Goal: Register for event/course

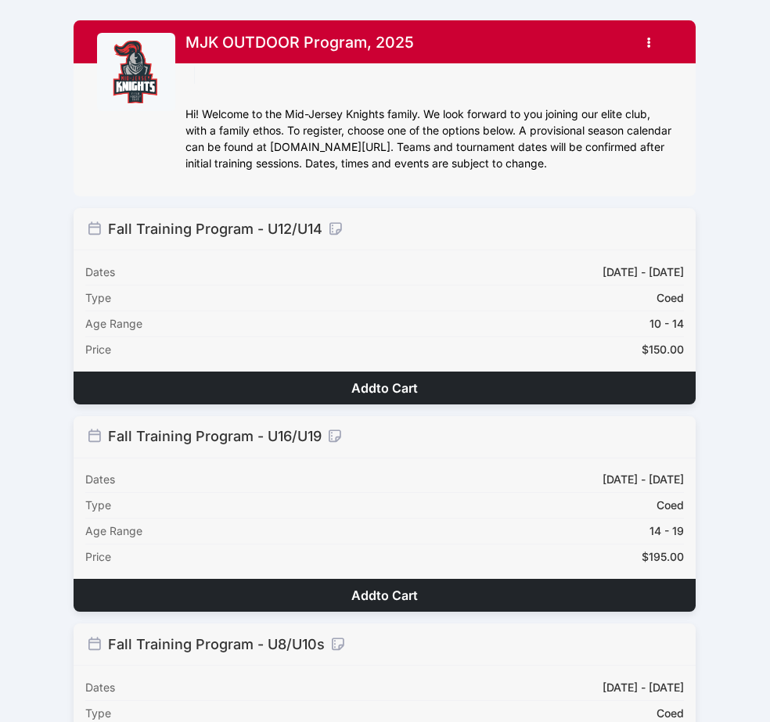
click at [509, 387] on button "Add to Cart" at bounding box center [385, 388] width 622 height 33
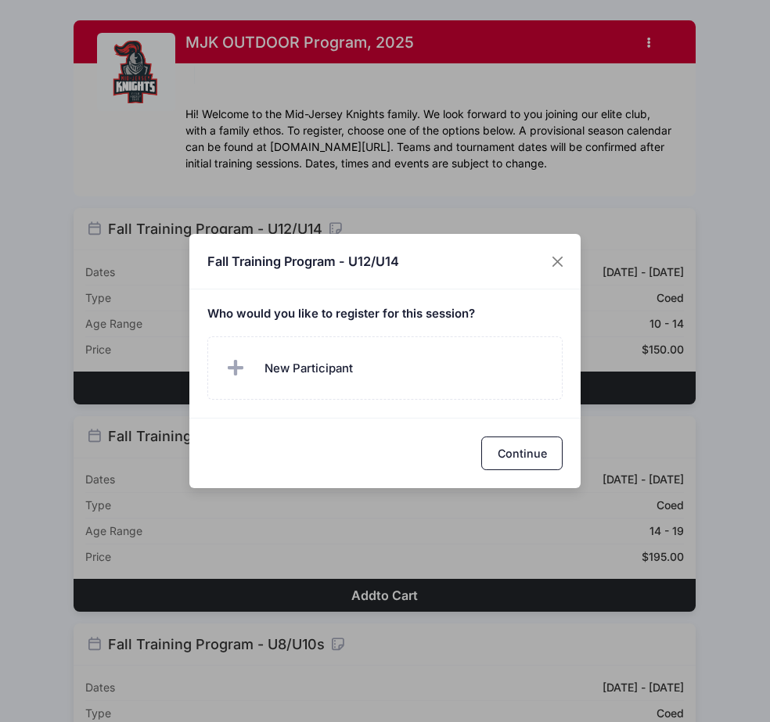
click at [365, 304] on div "Who would you like to register for this session?" at bounding box center [384, 353] width 391 height 128
click at [563, 257] on button "Close" at bounding box center [558, 261] width 28 height 28
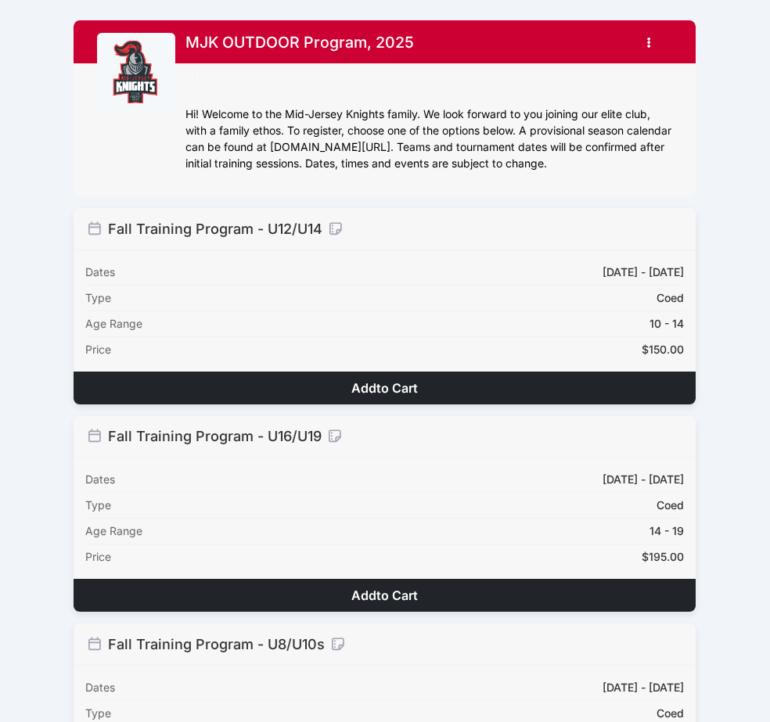
click at [647, 43] on icon "button" at bounding box center [653, 43] width 13 height 0
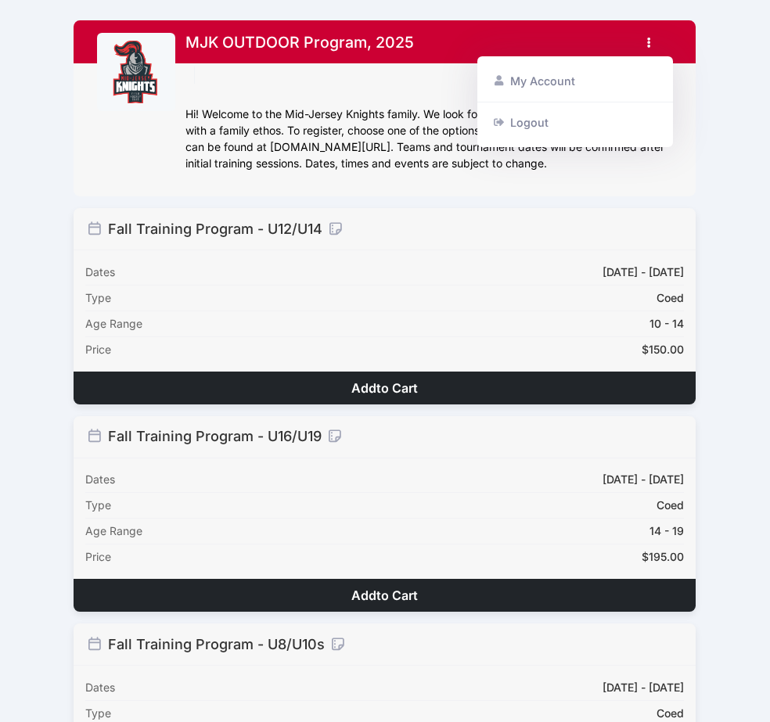
click at [335, 232] on icon at bounding box center [335, 228] width 18 height 14
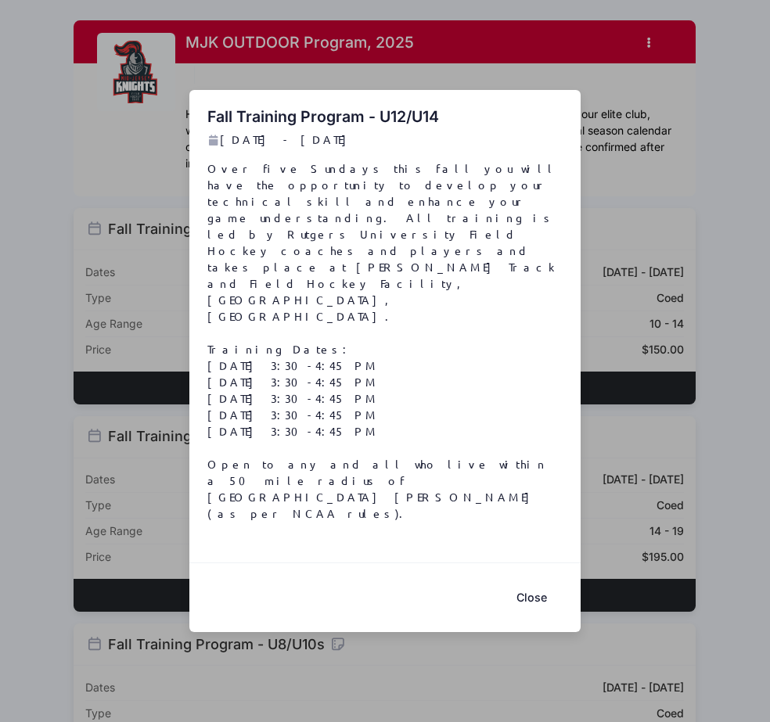
click at [526, 581] on button "Close" at bounding box center [531, 598] width 63 height 34
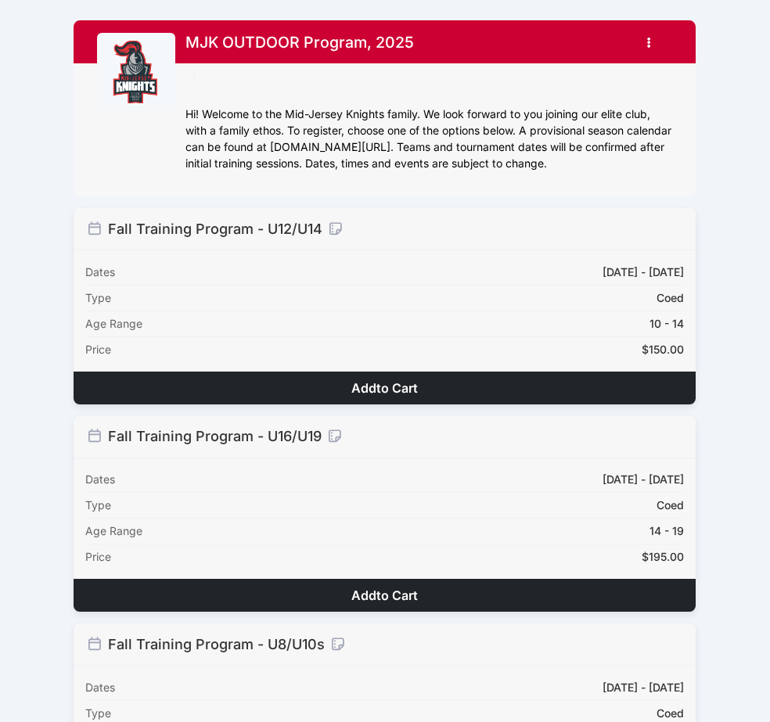
click at [442, 395] on button "Add to Cart" at bounding box center [385, 388] width 622 height 33
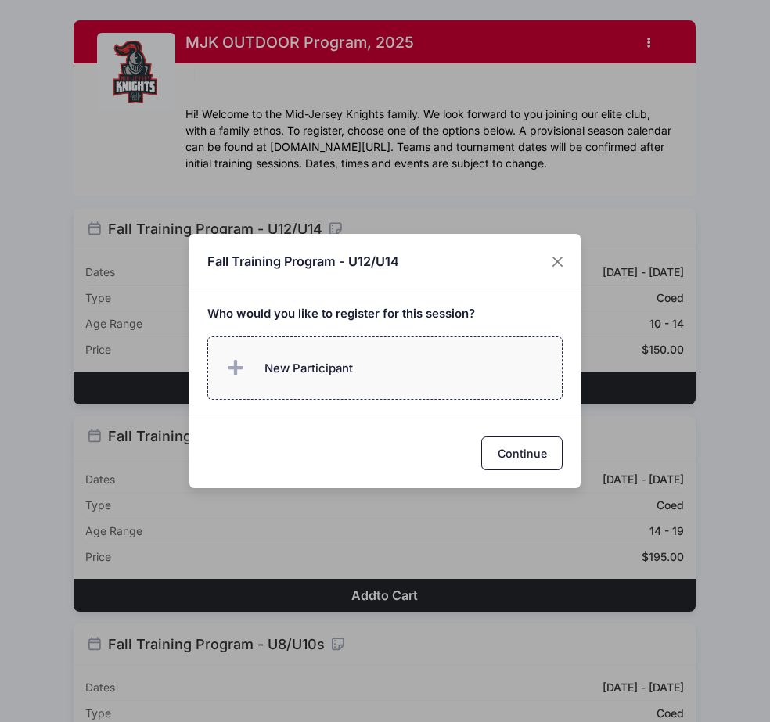
click at [379, 364] on label "New Participant" at bounding box center [385, 367] width 356 height 63
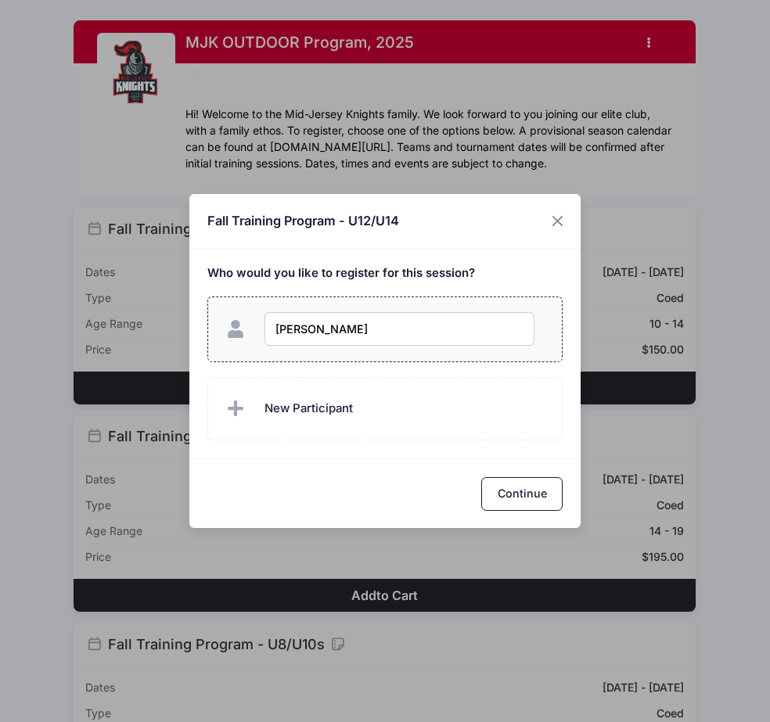
type input "[PERSON_NAME]"
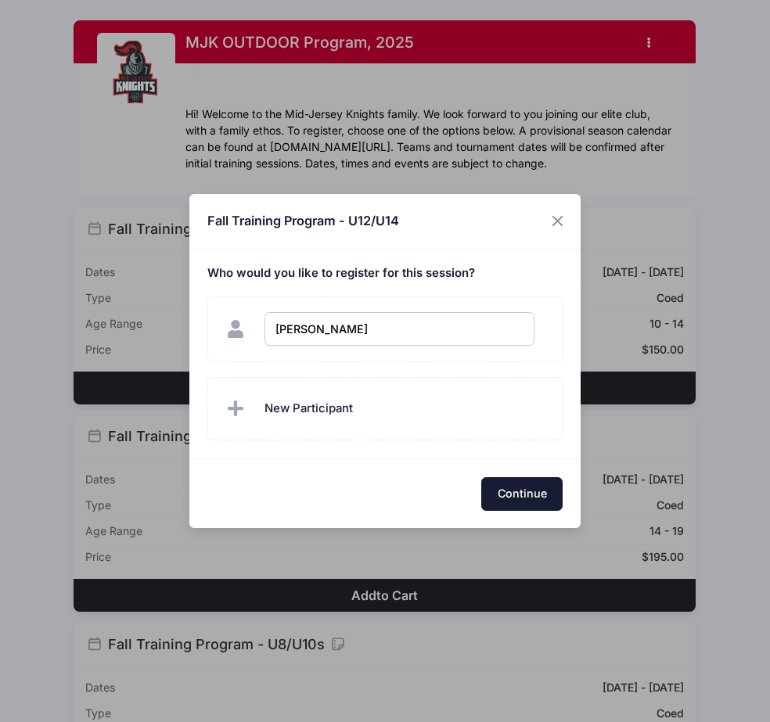
checkbox input "true"
click at [516, 491] on button "Continue" at bounding box center [521, 494] width 81 height 34
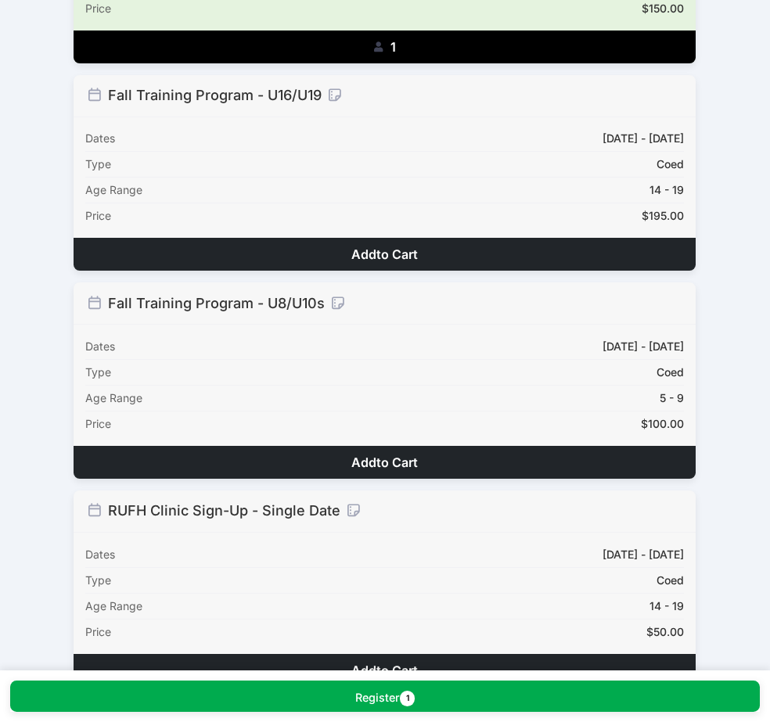
scroll to position [389, 0]
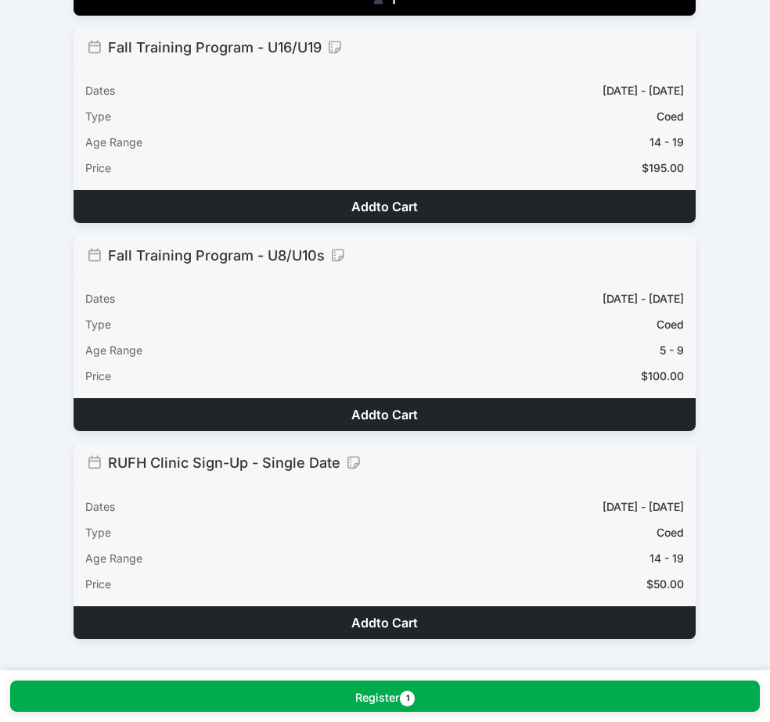
click at [480, 410] on button "Add to Cart" at bounding box center [385, 414] width 622 height 33
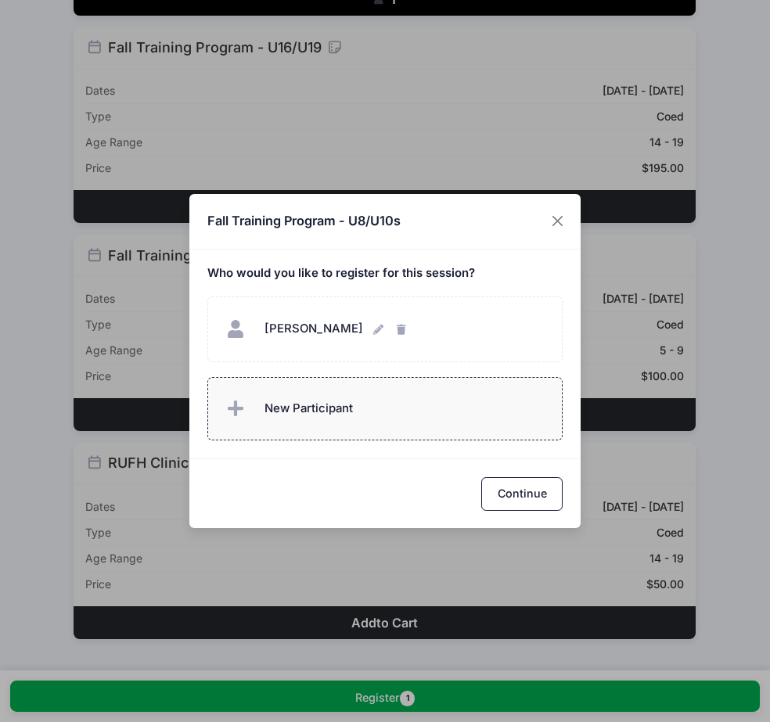
click at [357, 407] on label "New Participant" at bounding box center [385, 408] width 356 height 63
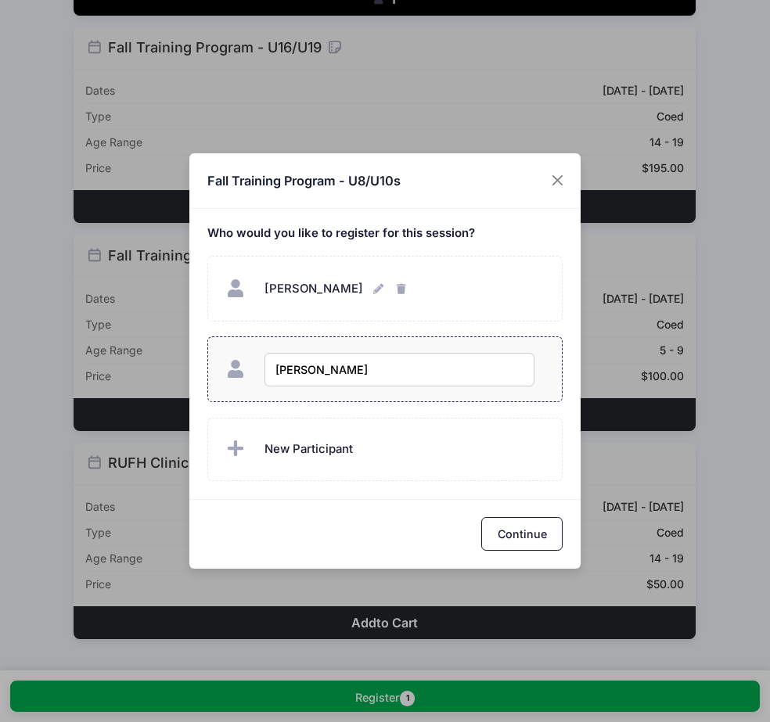
drag, startPoint x: 379, startPoint y: 376, endPoint x: 307, endPoint y: 377, distance: 71.2
click at [307, 377] on input "Ryan Raventino" at bounding box center [399, 370] width 270 height 34
type input "[PERSON_NAME]"
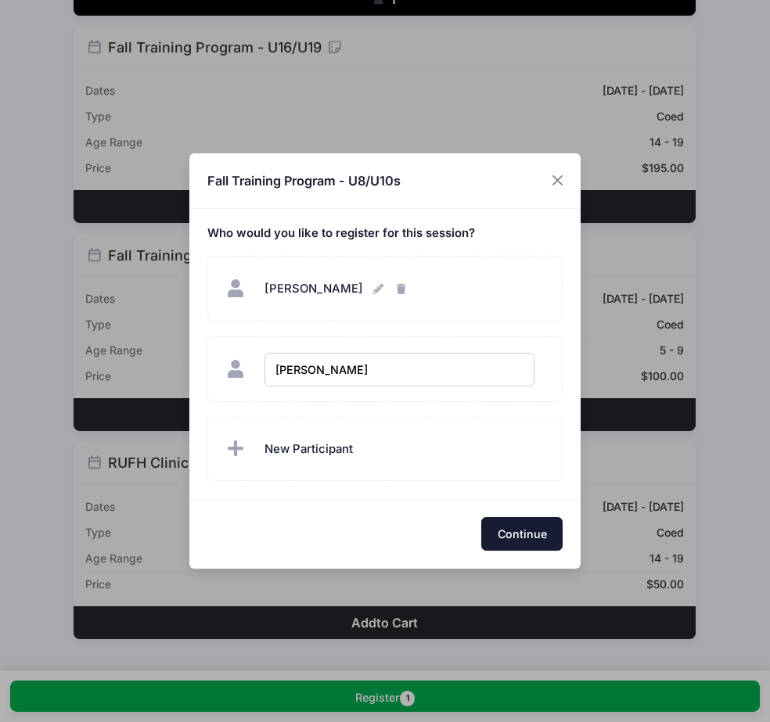
checkbox input "true"
click at [516, 527] on button "Continue" at bounding box center [521, 534] width 81 height 34
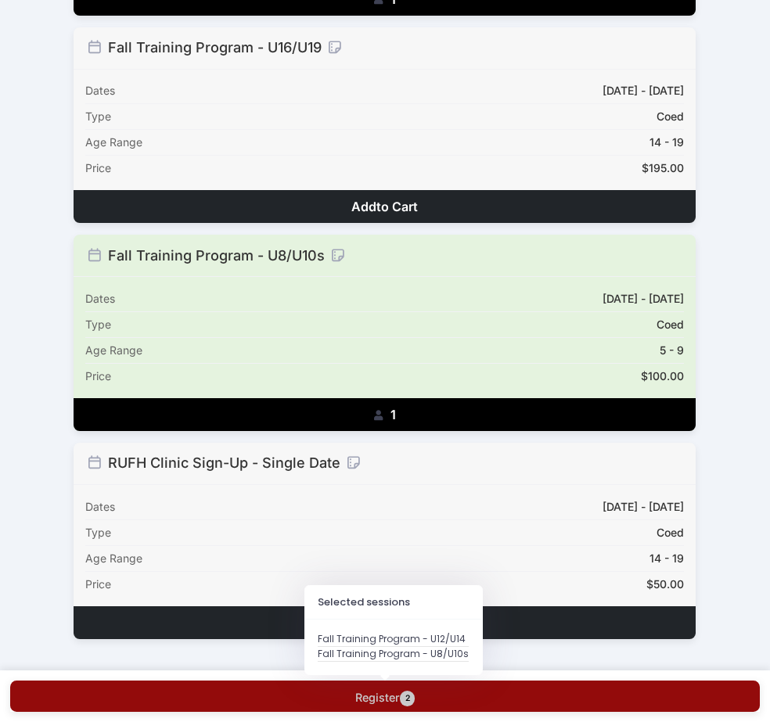
click at [509, 691] on button "Register 2" at bounding box center [385, 696] width 750 height 31
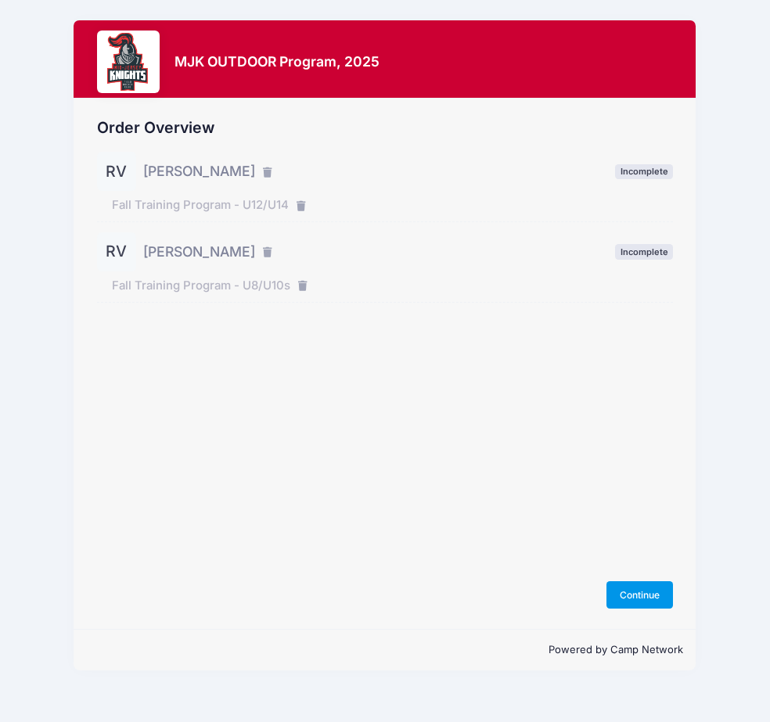
click at [627, 590] on button "Continue" at bounding box center [639, 594] width 67 height 27
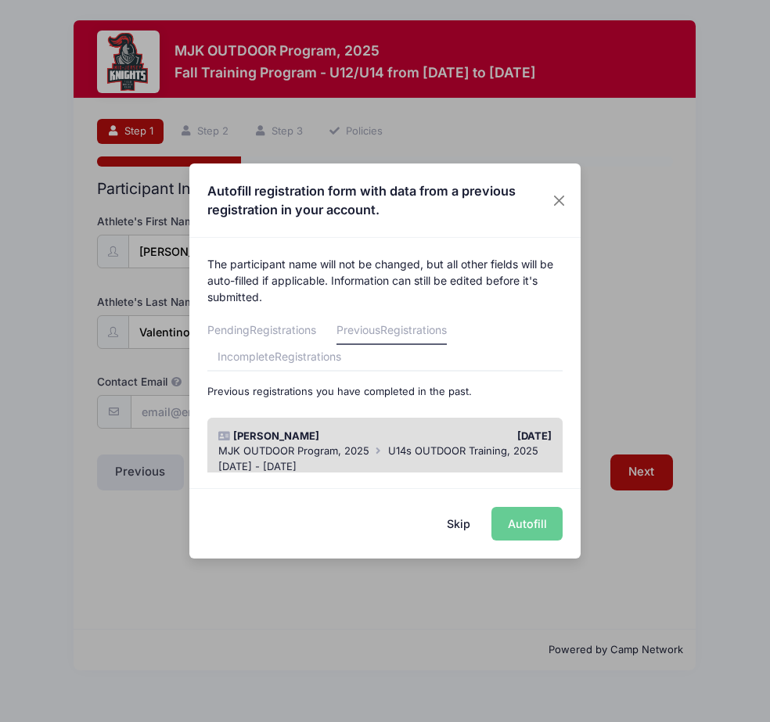
click at [380, 438] on div "[PERSON_NAME]" at bounding box center [297, 437] width 174 height 16
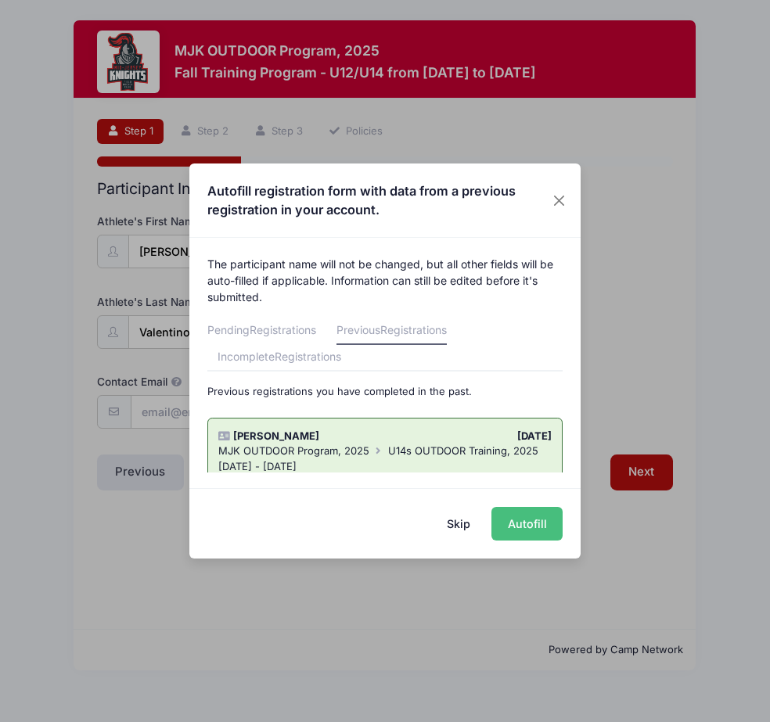
click at [526, 527] on button "Autofill" at bounding box center [526, 524] width 71 height 34
type input "rosemarysbabynv@gmail.com"
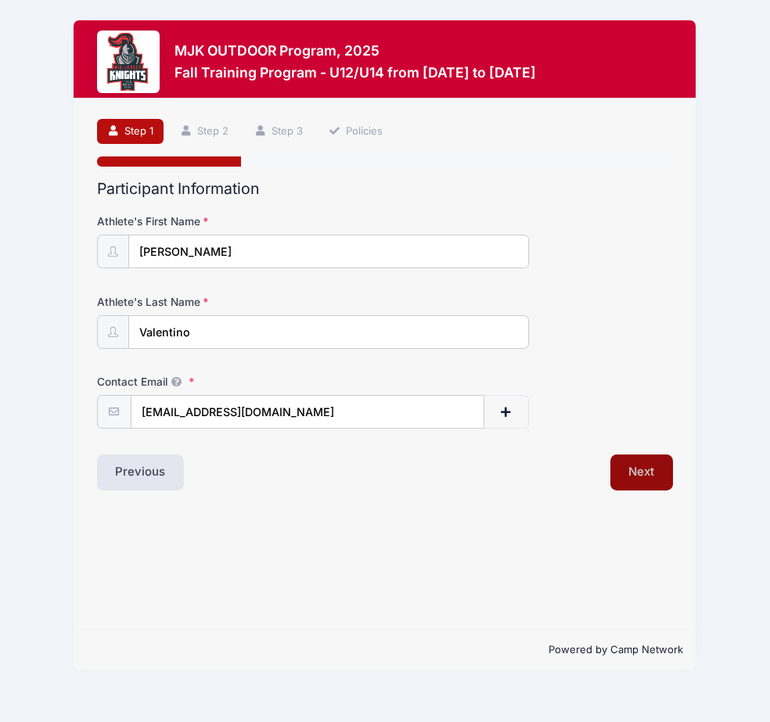
click at [649, 473] on button "Next" at bounding box center [641, 473] width 63 height 36
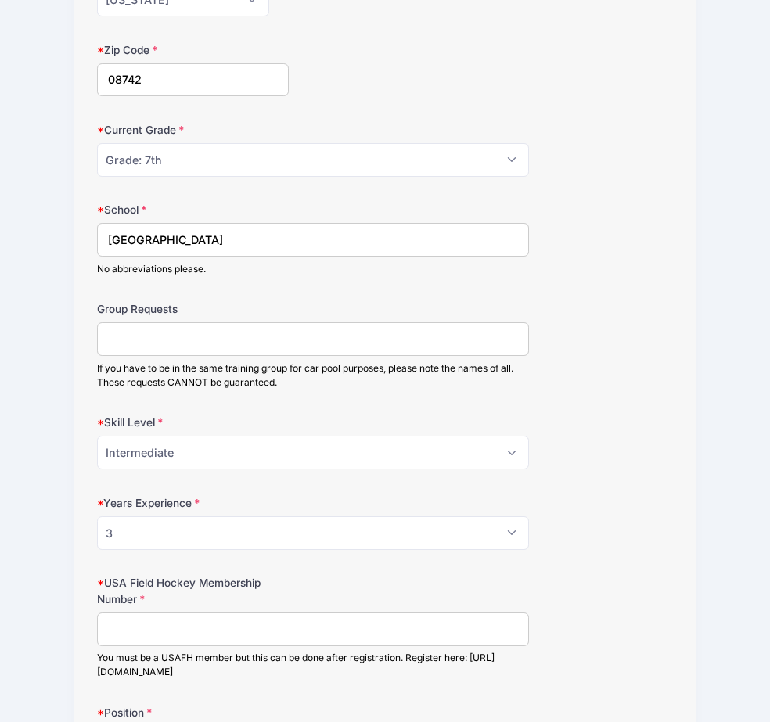
scroll to position [638, 0]
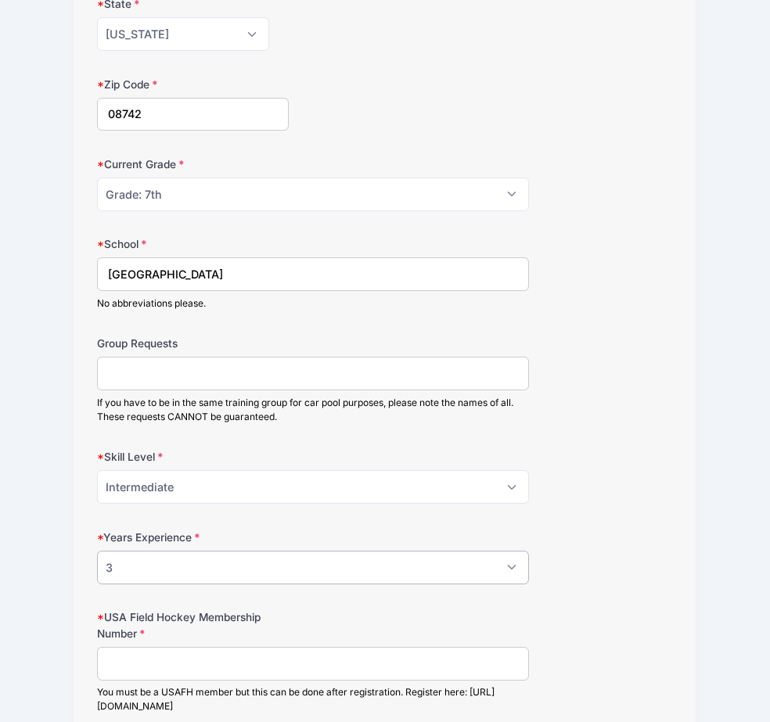
click at [501, 557] on select "Please Select 0 1 2 3 4 5 6 7 8" at bounding box center [313, 568] width 432 height 34
select select "4"
click at [97, 551] on select "Please Select 0 1 2 3 4 5 6 7 8" at bounding box center [313, 568] width 432 height 34
click at [588, 536] on div "Years Experience Please Select 0 1 2 3 4 5 6 7 8" at bounding box center [385, 557] width 577 height 55
click at [487, 496] on select "Please Select Beginner Intermediate Advanced" at bounding box center [313, 487] width 432 height 34
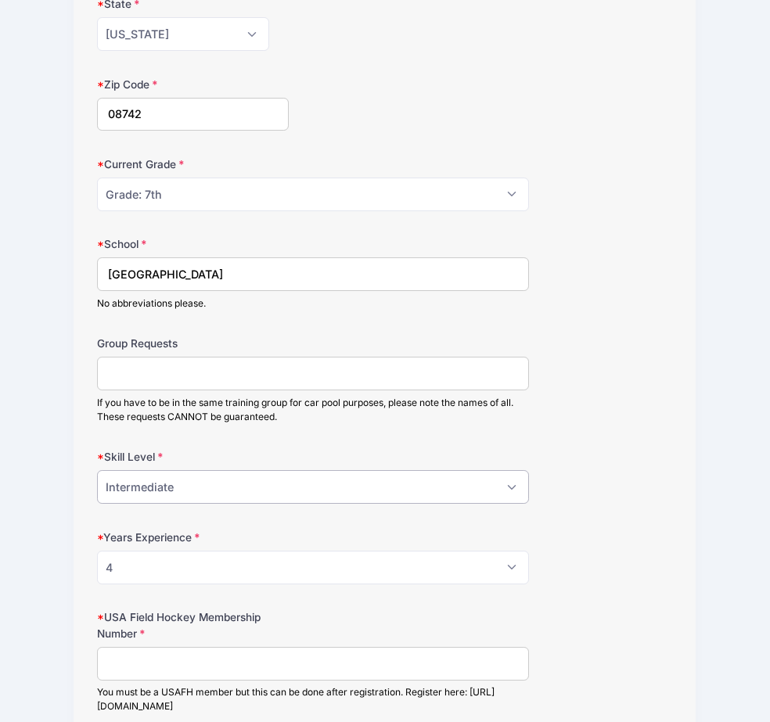
select select "Advanced"
click at [97, 470] on select "Please Select Beginner Intermediate Advanced" at bounding box center [313, 487] width 432 height 34
click at [611, 406] on div "Group Requests If you have to be in the same training group for car pool purpos…" at bounding box center [385, 380] width 577 height 88
click at [216, 276] on input "Pt Boro Memorial Muddle School" at bounding box center [313, 274] width 432 height 34
type input "Pt Boro Memorial Middle School"
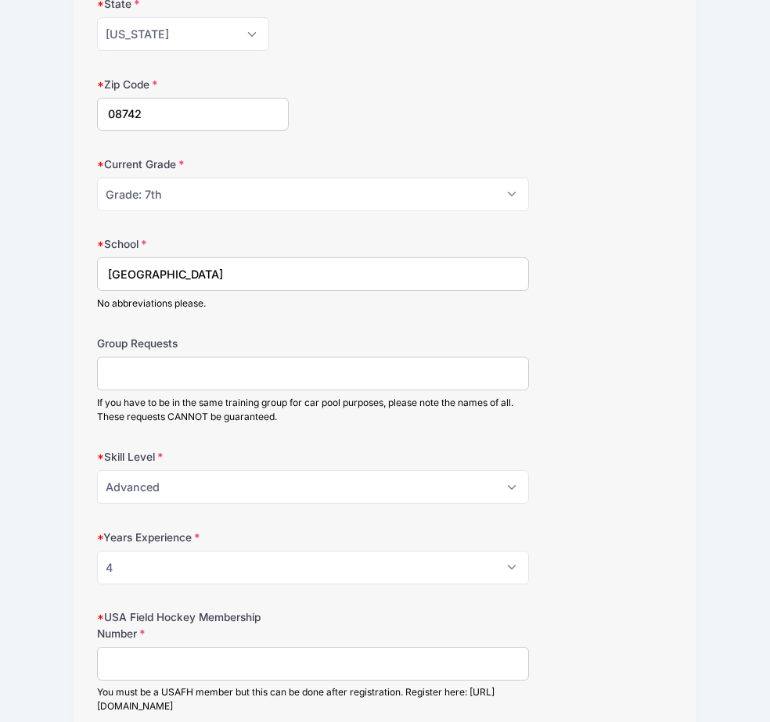
click at [506, 322] on form "Gender Please Select Female Male Age on August 1 2025 Please Select 1 2 3 4 5 6…" at bounding box center [385, 184] width 577 height 1217
click at [466, 182] on select "Please Select Grade: K Grade: 1st Grade: 2nd Grade: 3rd Grade: 4th 5th Grade: 6…" at bounding box center [313, 195] width 432 height 34
select select "Grade: 8th"
click at [97, 178] on select "Please Select Grade: K Grade: 1st Grade: 2nd Grade: 3rd Grade: 4th 5th Grade: 6…" at bounding box center [313, 195] width 432 height 34
click at [487, 156] on div "Current Grade Please Select Grade: K Grade: 1st Grade: 2nd Grade: 3rd Grade: 4t…" at bounding box center [385, 183] width 577 height 55
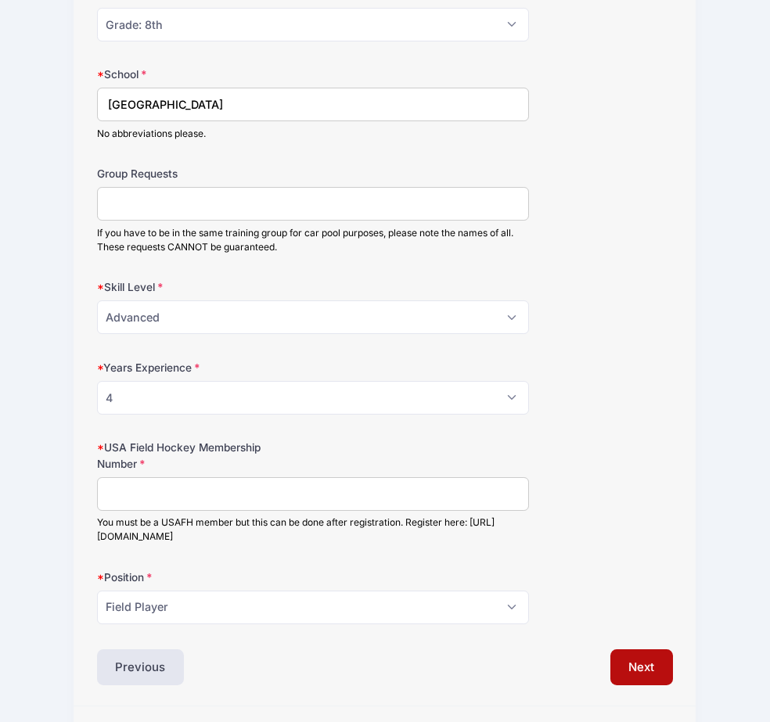
scroll to position [852, 0]
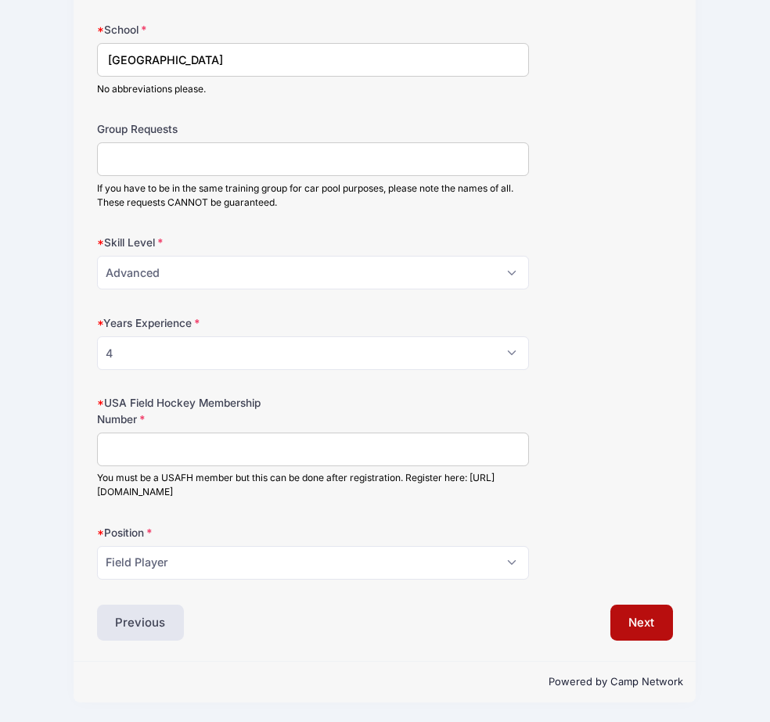
click at [404, 459] on input "USA Field Hockey Membership Number" at bounding box center [313, 450] width 432 height 34
click at [418, 573] on select "Please Select Field Player Goalkeeper" at bounding box center [313, 563] width 432 height 34
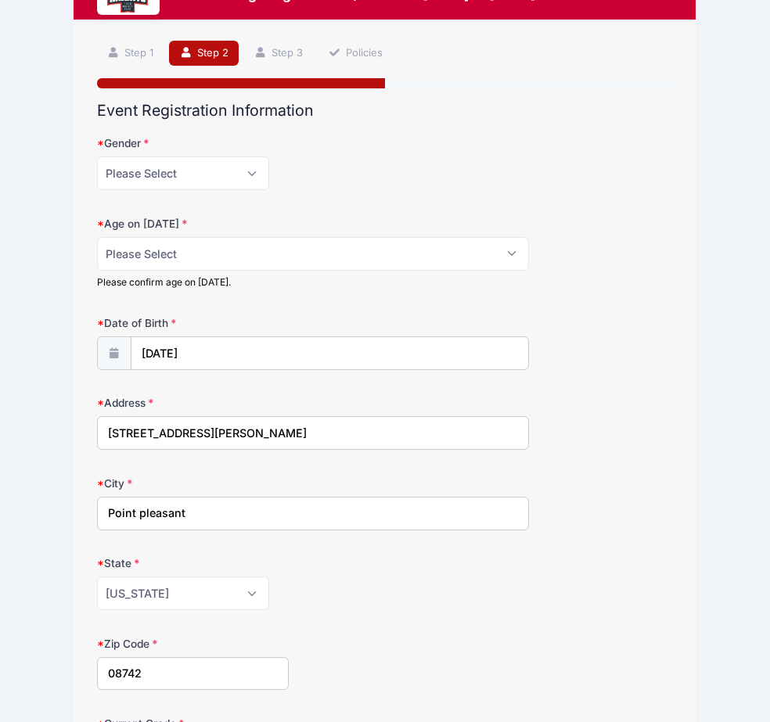
scroll to position [0, 0]
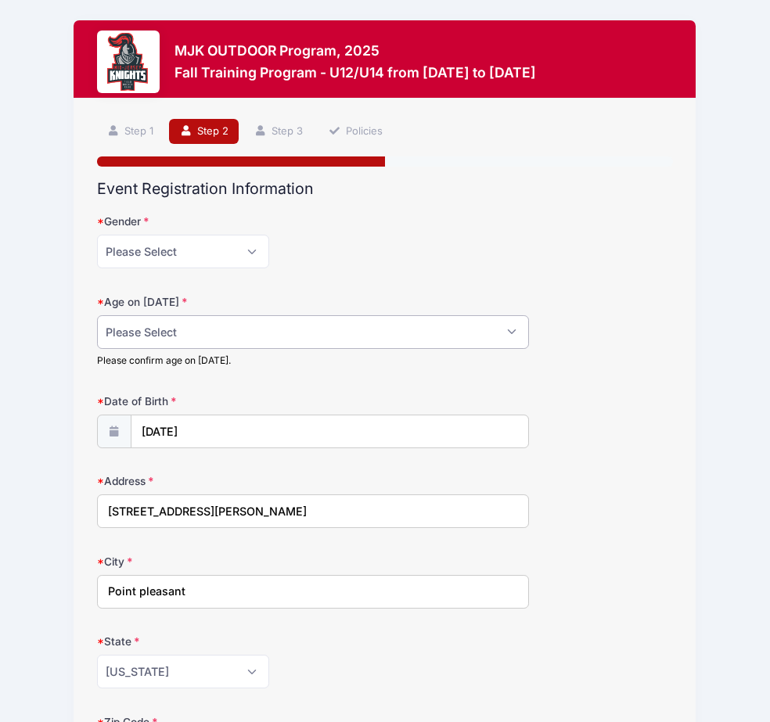
click at [398, 331] on select "Please Select 1 2 3 4 5 6 7 8 9 10 11 12 13 14 15 16 17 18" at bounding box center [313, 332] width 432 height 34
click at [97, 315] on select "Please Select 1 2 3 4 5 6 7 8 9 10 11 12 13 14 15 16 17 18" at bounding box center [313, 332] width 432 height 34
click at [334, 333] on select "Please Select 1 2 3 4 5 6 7 8 9 10 11 12 13 14 15 16 17 18" at bounding box center [313, 332] width 432 height 34
select select "12"
click at [97, 315] on select "Please Select 1 2 3 4 5 6 7 8 9 10 11 12 13 14 15 16 17 18" at bounding box center [313, 332] width 432 height 34
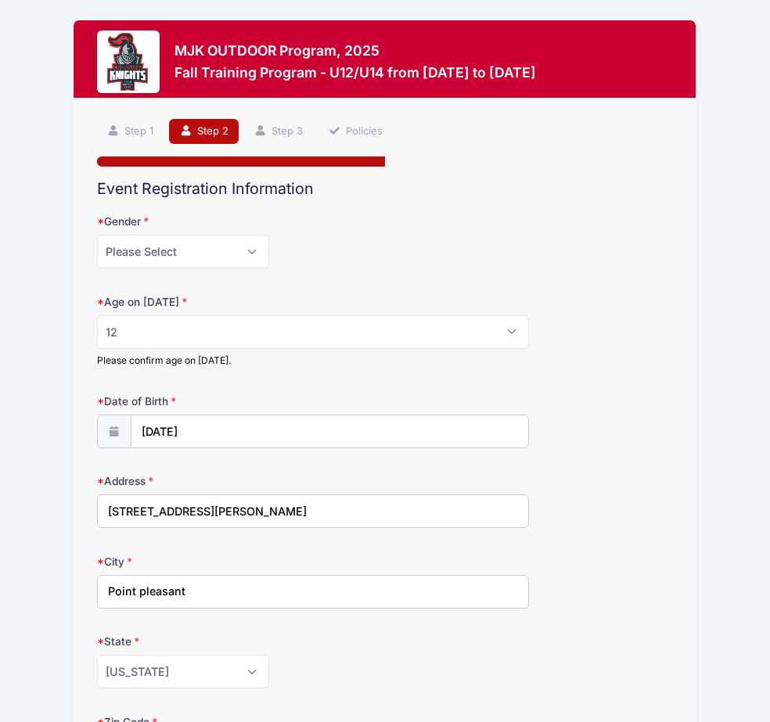
click at [580, 266] on div "Gender Please Select Female Male" at bounding box center [385, 241] width 577 height 55
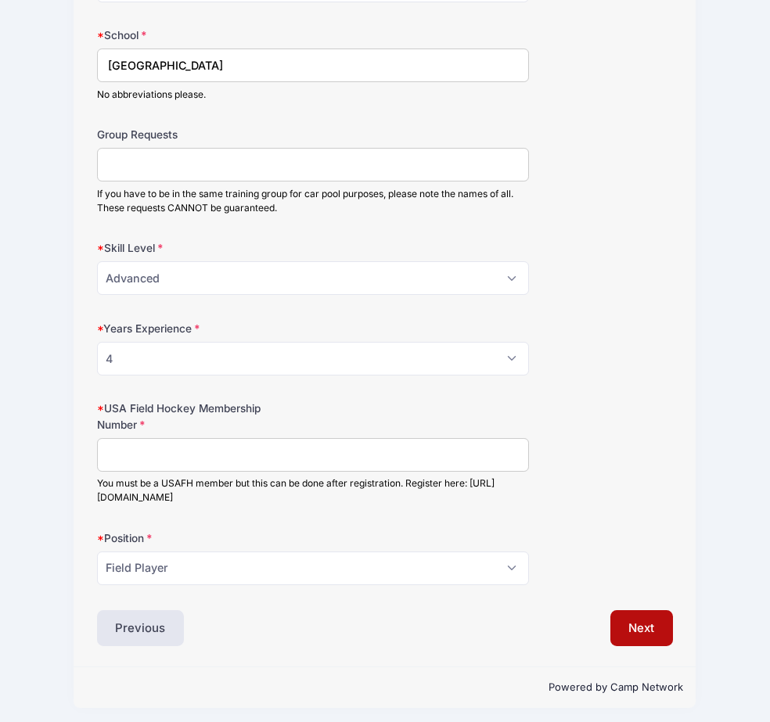
scroll to position [852, 0]
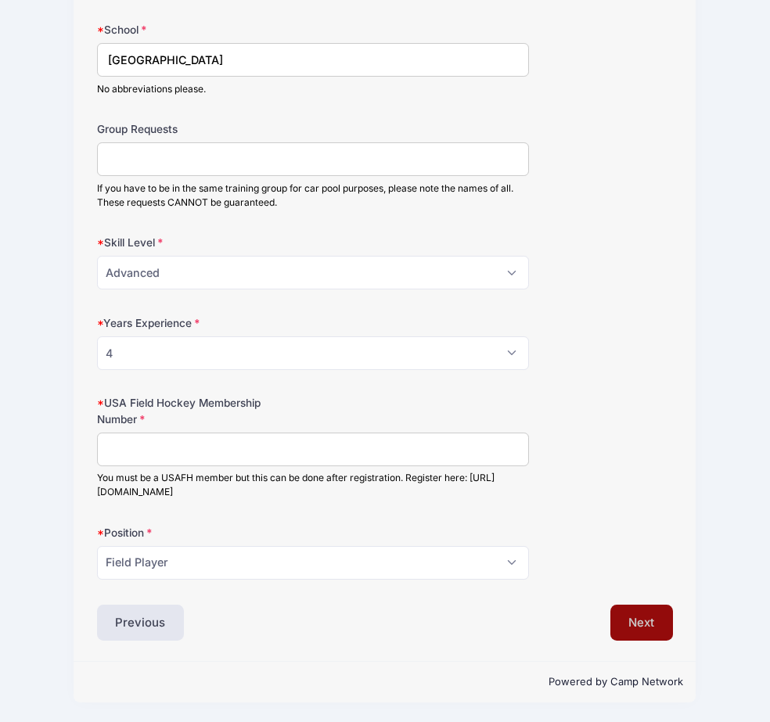
click at [638, 620] on button "Next" at bounding box center [641, 623] width 63 height 36
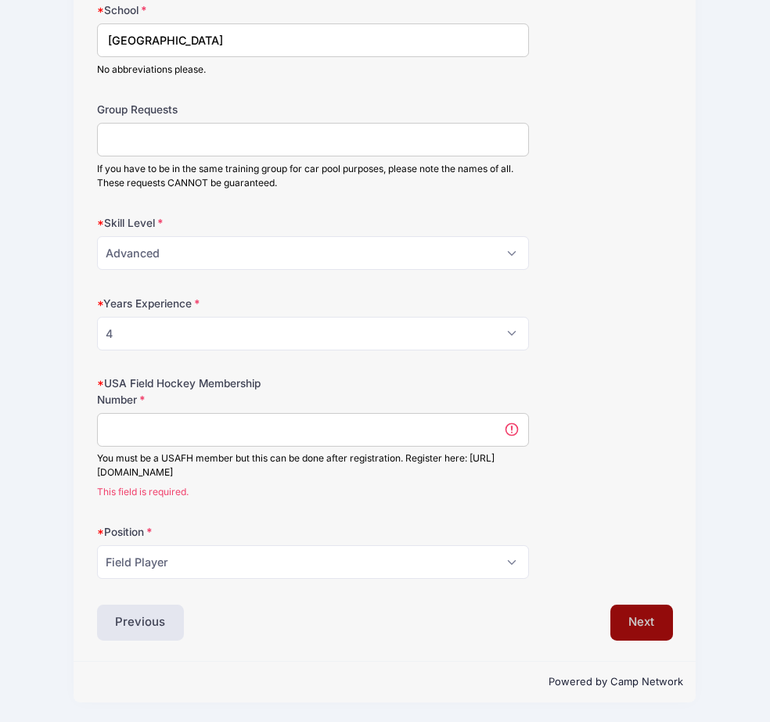
scroll to position [0, 0]
click at [403, 433] on input "USA Field Hockey Membership Number" at bounding box center [313, 430] width 432 height 34
